Goal: Transaction & Acquisition: Book appointment/travel/reservation

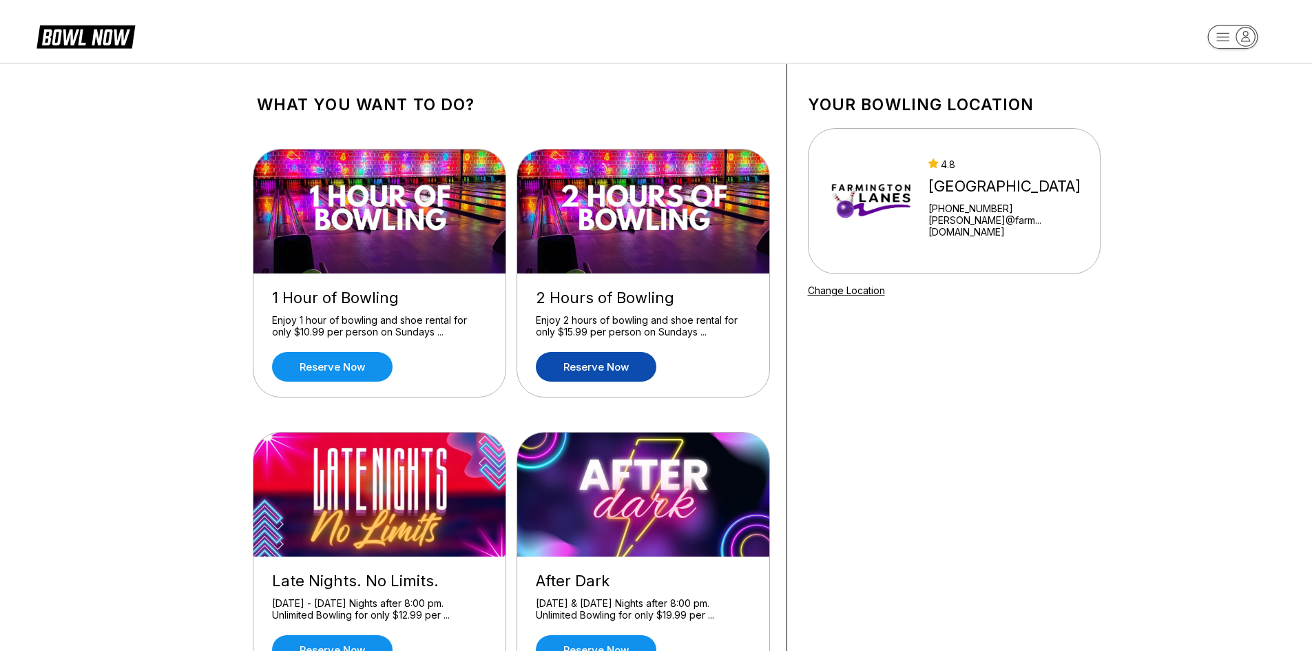
click at [576, 372] on link "Reserve now" at bounding box center [596, 367] width 121 height 30
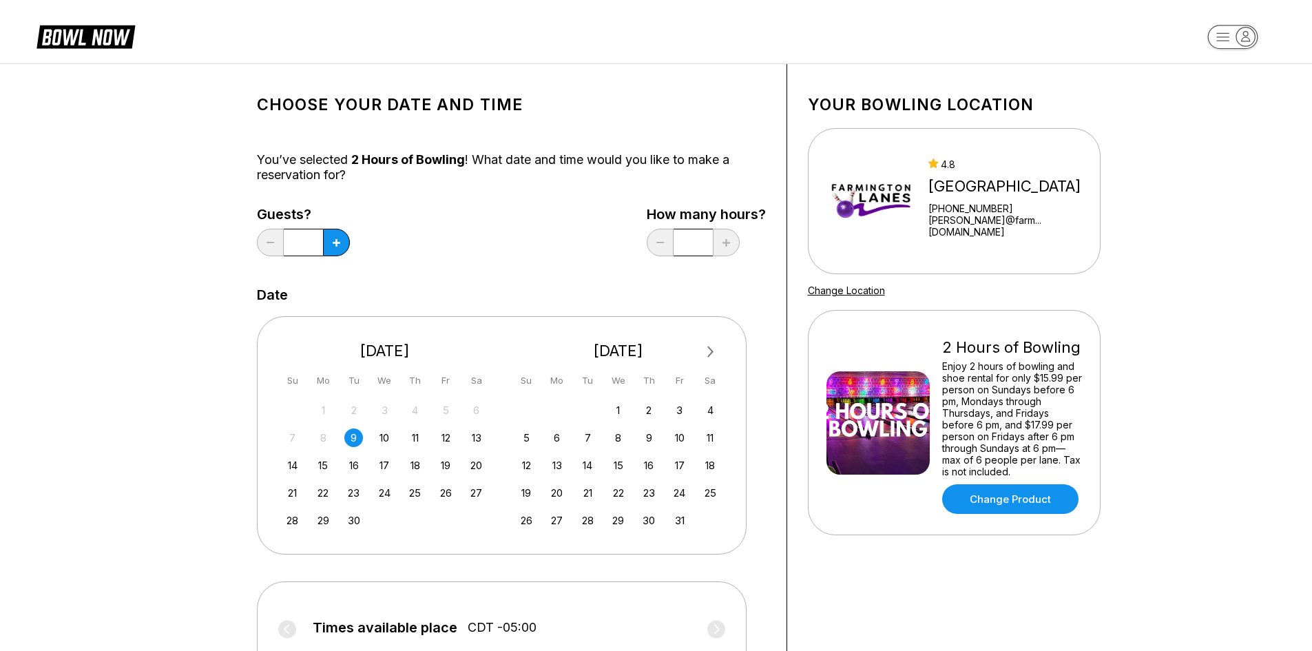
click at [350, 243] on div "Guests? * How many hours? *" at bounding box center [511, 235] width 509 height 56
click at [340, 241] on button at bounding box center [336, 243] width 27 height 28
type input "*"
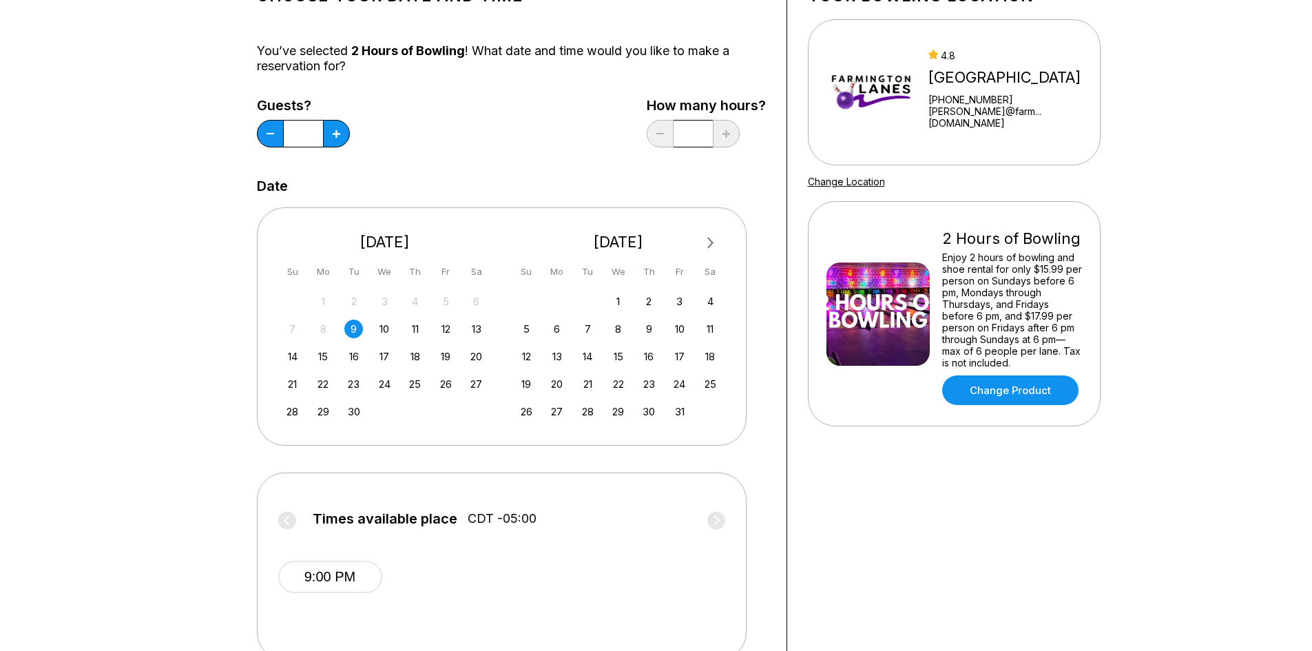
scroll to position [69, 0]
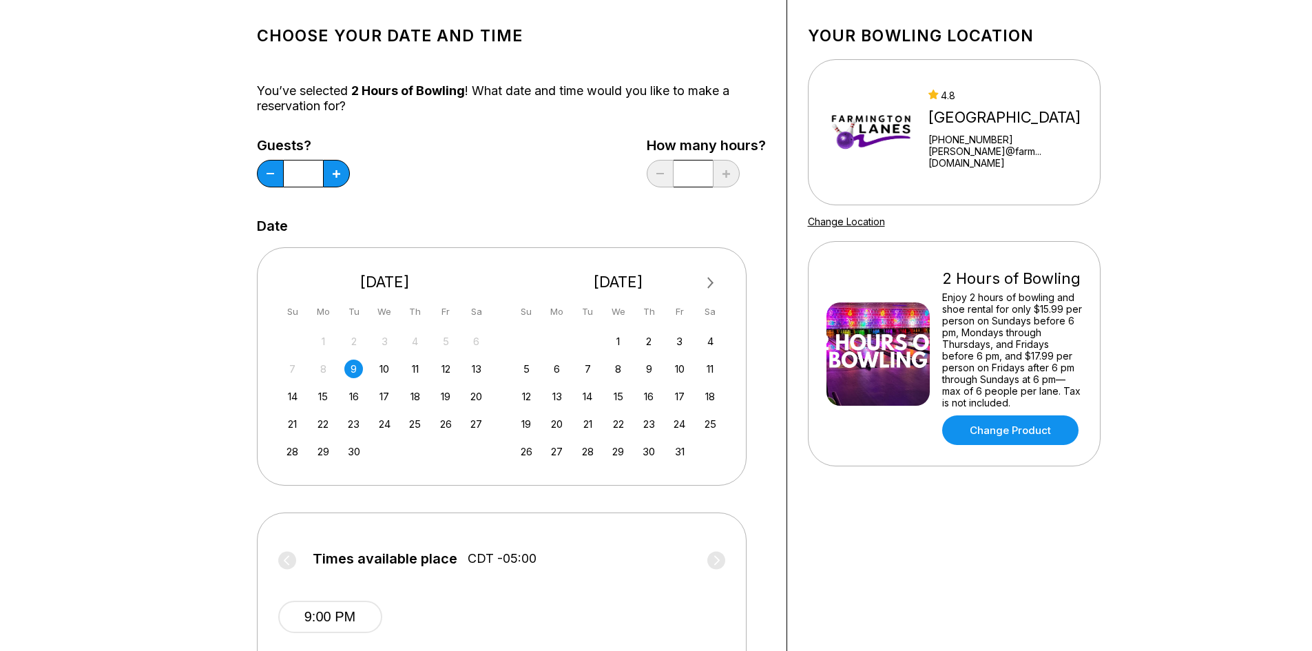
click at [358, 366] on div "9" at bounding box center [353, 369] width 19 height 19
click at [691, 172] on input "*" at bounding box center [693, 174] width 39 height 28
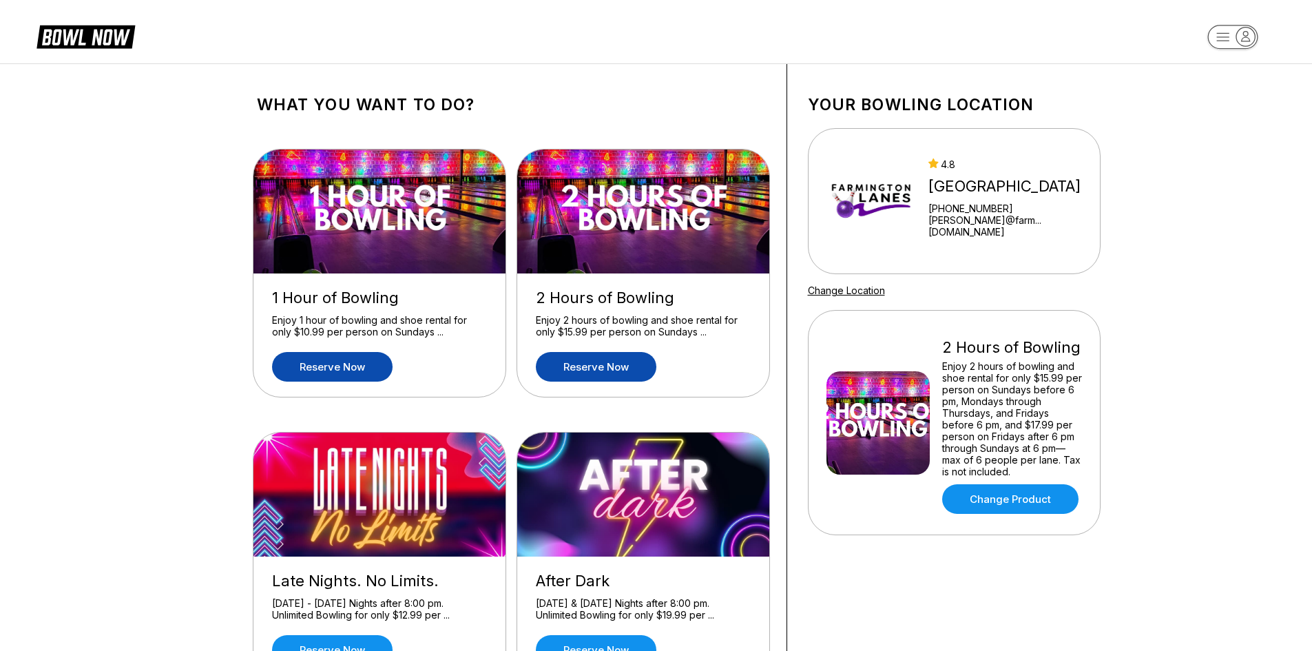
click at [335, 368] on link "Reserve now" at bounding box center [332, 367] width 121 height 30
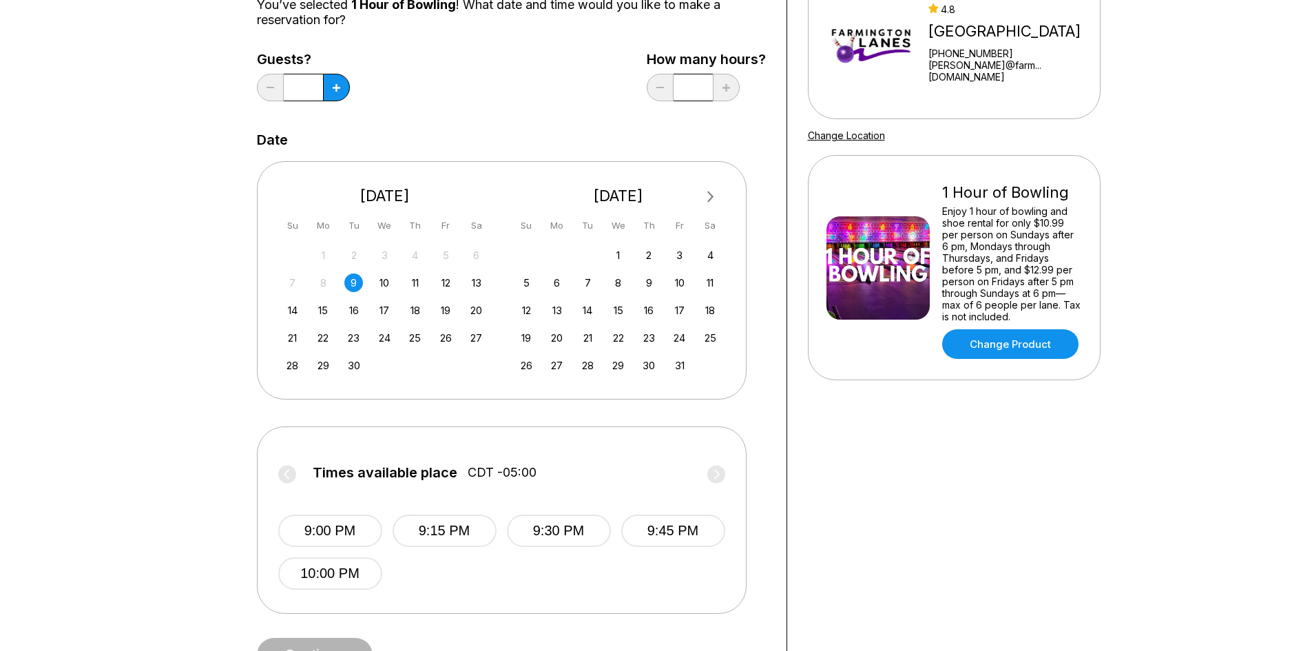
scroll to position [69, 0]
